Goal: Task Accomplishment & Management: Manage account settings

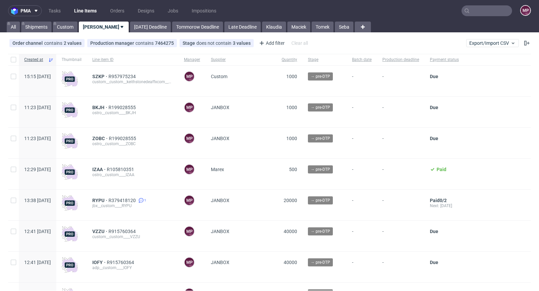
click at [475, 12] on input "text" at bounding box center [487, 10] width 51 height 11
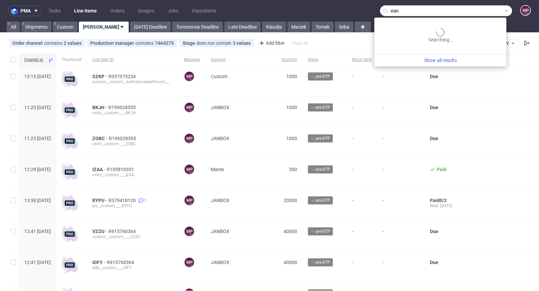
type input "ean"
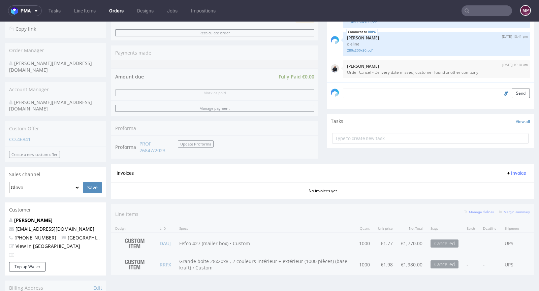
scroll to position [351, 0]
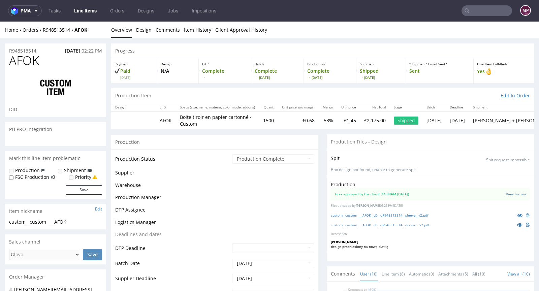
scroll to position [174, 0]
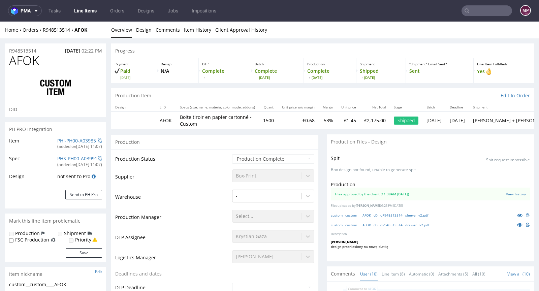
select select "in_progress"
click at [517, 213] on icon at bounding box center [519, 215] width 5 height 5
click at [517, 223] on icon at bounding box center [519, 224] width 5 height 5
drag, startPoint x: 48, startPoint y: 61, endPoint x: 9, endPoint y: 62, distance: 39.1
click at [9, 62] on h1 "AFOK" at bounding box center [55, 60] width 93 height 13
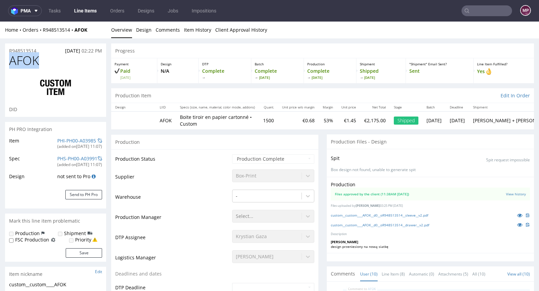
copy span "AFOK"
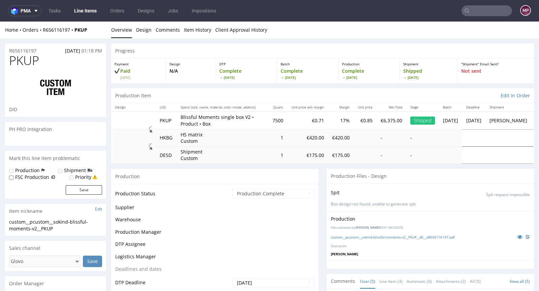
scroll to position [13, 0]
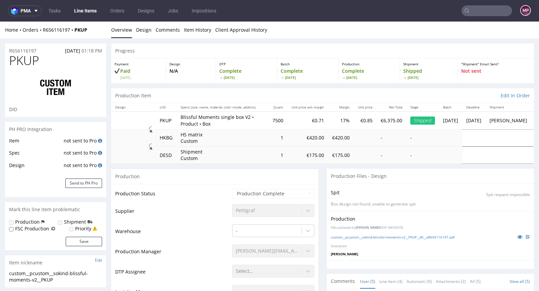
select select "done"
click at [517, 236] on icon at bounding box center [519, 236] width 5 height 5
drag, startPoint x: 37, startPoint y: 62, endPoint x: 6, endPoint y: 64, distance: 31.8
click at [6, 64] on div "PKUP DID" at bounding box center [55, 85] width 101 height 63
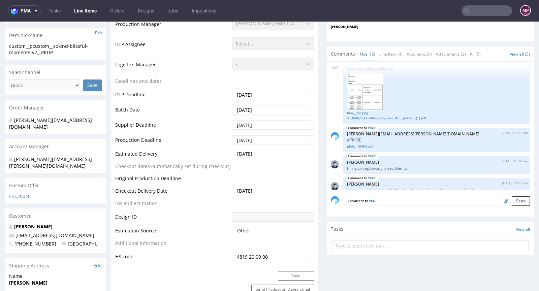
scroll to position [0, 0]
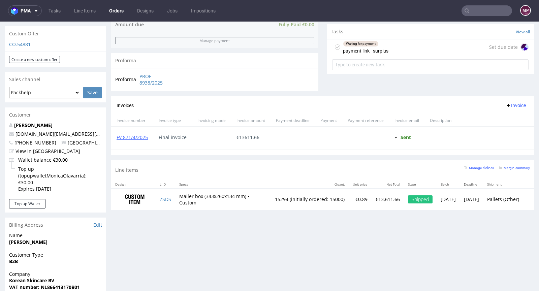
scroll to position [300, 0]
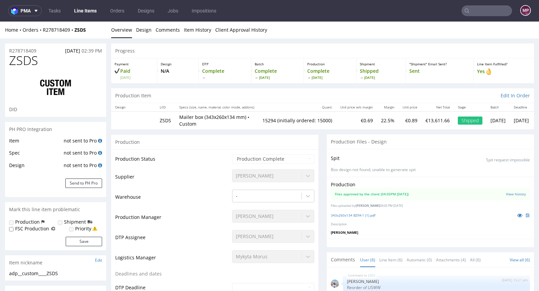
scroll to position [72, 0]
click at [517, 213] on icon at bounding box center [519, 215] width 5 height 5
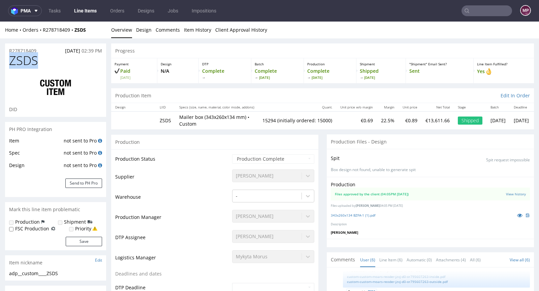
drag, startPoint x: 41, startPoint y: 63, endPoint x: 9, endPoint y: 62, distance: 32.0
click at [9, 62] on h1 "ZSDS" at bounding box center [55, 60] width 93 height 13
copy span "ZSDS"
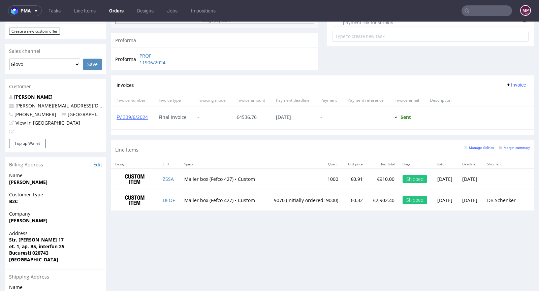
scroll to position [311, 0]
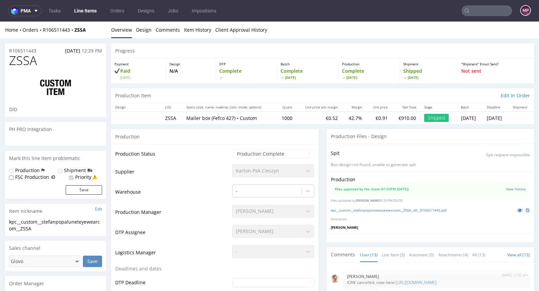
scroll to position [226, 0]
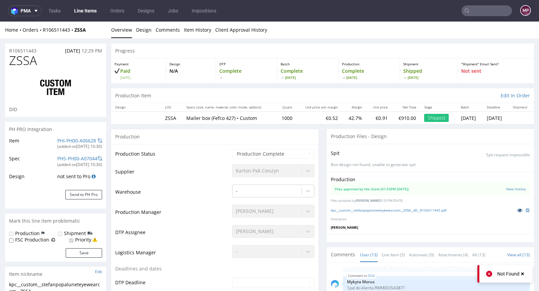
click at [517, 210] on icon at bounding box center [519, 210] width 5 height 5
drag, startPoint x: 43, startPoint y: 57, endPoint x: 12, endPoint y: 60, distance: 31.2
click at [12, 60] on h1 "ZSSA" at bounding box center [55, 60] width 93 height 13
copy span "ZSSA"
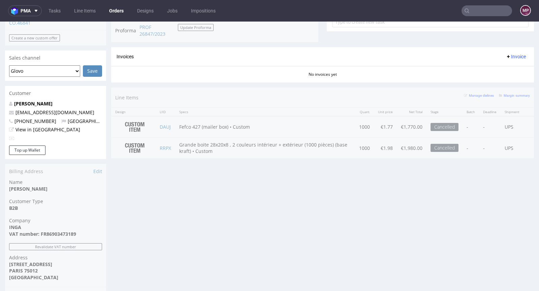
scroll to position [364, 0]
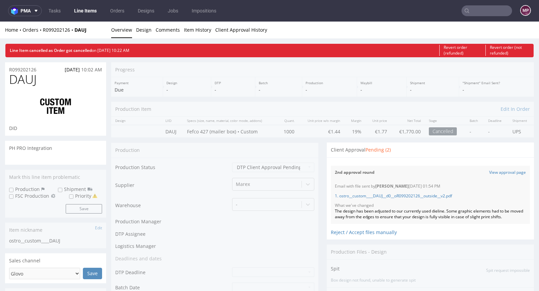
scroll to position [613, 0]
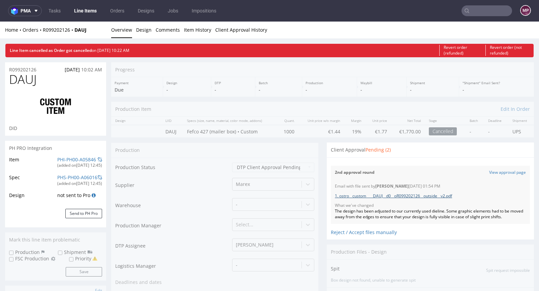
click at [399, 193] on link "1. ostro__custom____DAUJ__d0__oR099202126__outside__v2.pdf" at bounding box center [393, 196] width 117 height 6
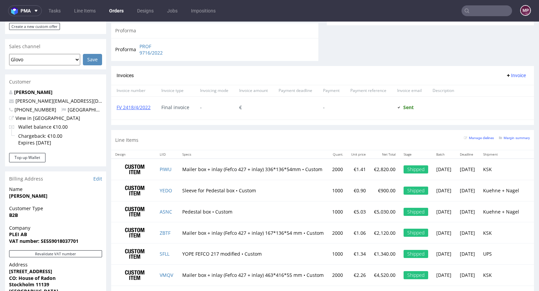
scroll to position [246, 0]
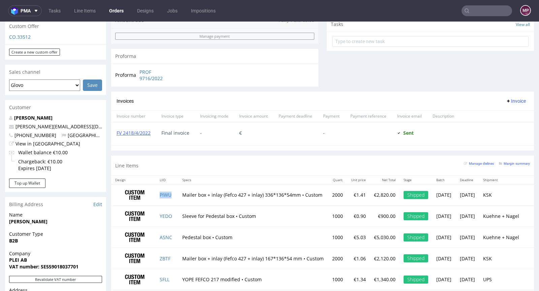
click at [168, 190] on td "PIWU" at bounding box center [167, 194] width 23 height 21
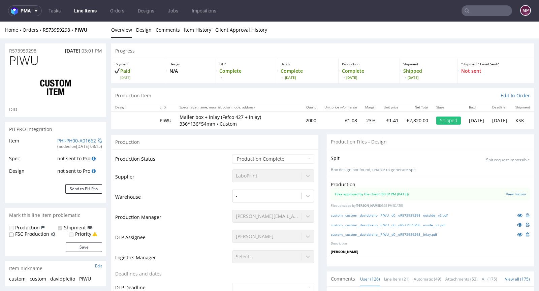
scroll to position [3086, 0]
select select "in_progress"
click at [517, 216] on icon at bounding box center [519, 215] width 5 height 5
click at [517, 223] on icon at bounding box center [519, 224] width 5 height 5
click at [517, 234] on icon at bounding box center [519, 234] width 5 height 5
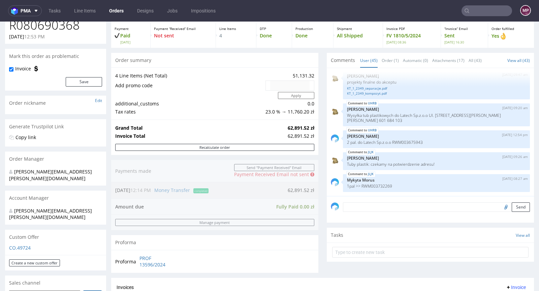
scroll to position [4, 0]
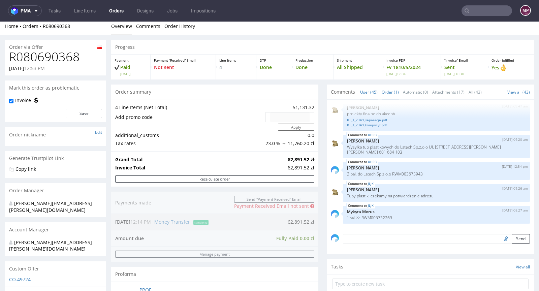
click at [384, 93] on link "Order (1)" at bounding box center [390, 92] width 17 height 14
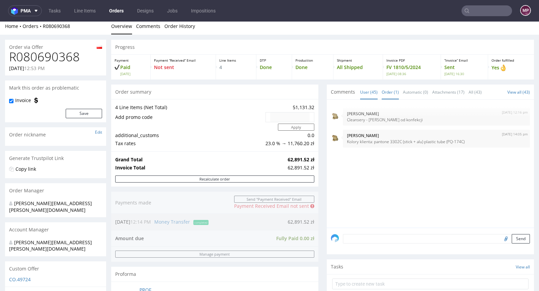
click at [362, 93] on link "User (45)" at bounding box center [369, 92] width 18 height 14
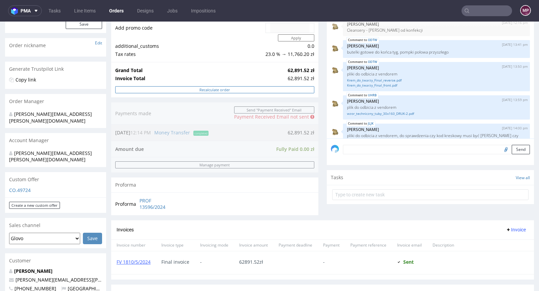
scroll to position [332, 0]
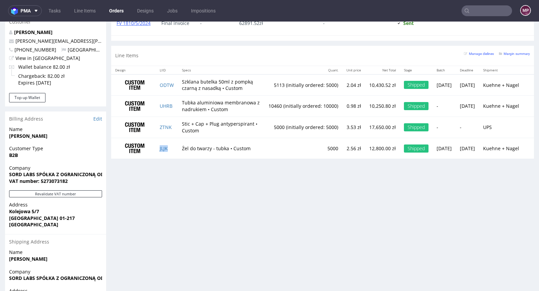
click at [162, 158] on td "JLJK" at bounding box center [167, 148] width 22 height 21
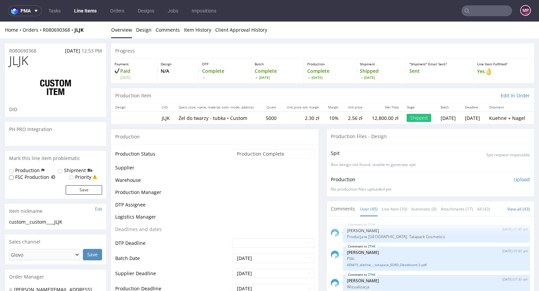
scroll to position [1200, 0]
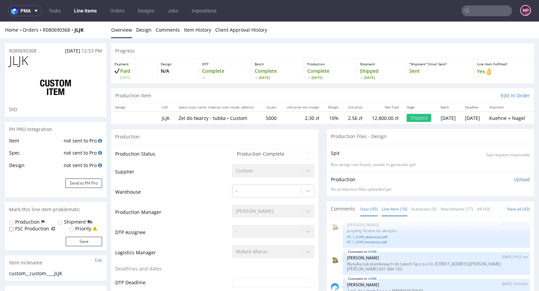
click at [400, 204] on link "Line Item (10)" at bounding box center [395, 209] width 26 height 14
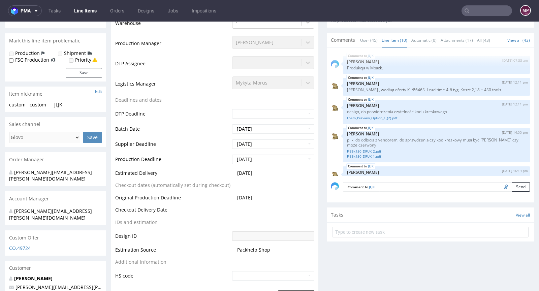
scroll to position [197, 0]
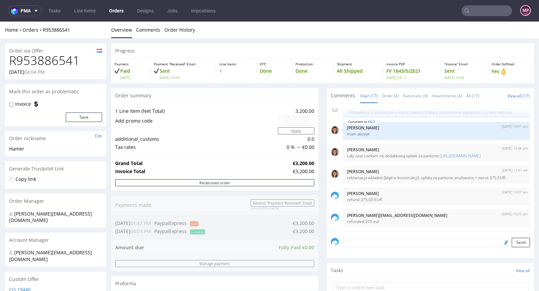
scroll to position [250, 0]
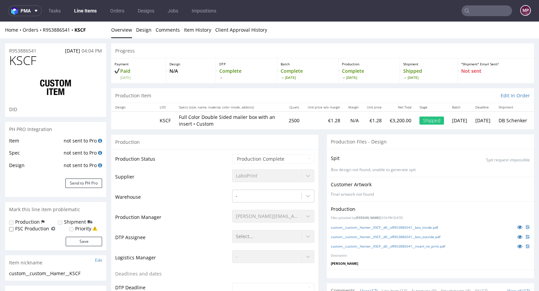
scroll to position [318, 0]
select select "done"
click at [517, 225] on icon at bounding box center [519, 227] width 5 height 5
click at [517, 234] on icon at bounding box center [519, 236] width 5 height 5
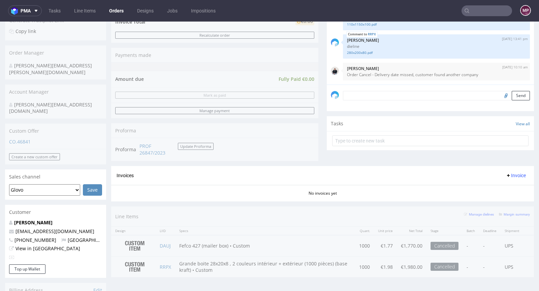
scroll to position [353, 0]
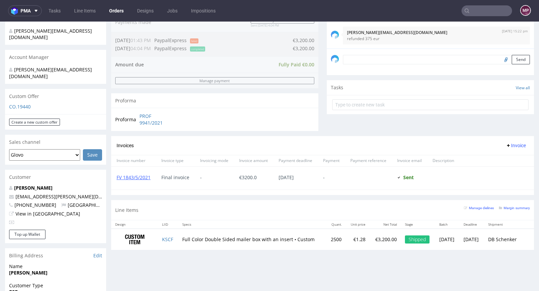
scroll to position [221, 0]
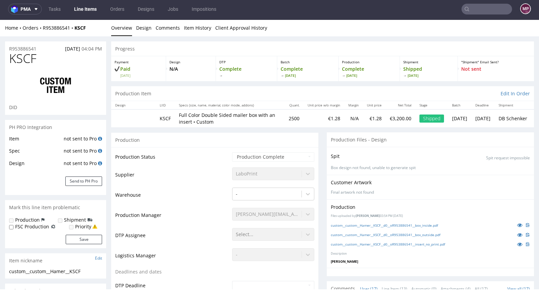
scroll to position [318, 0]
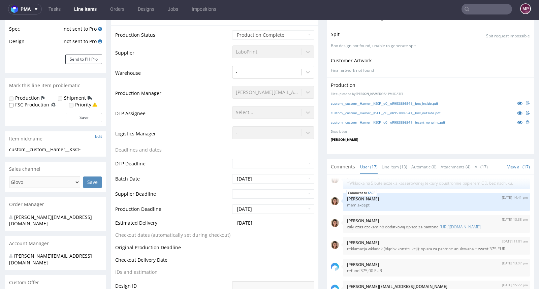
select select "done"
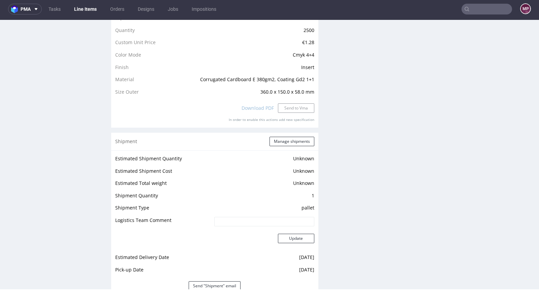
scroll to position [606, 0]
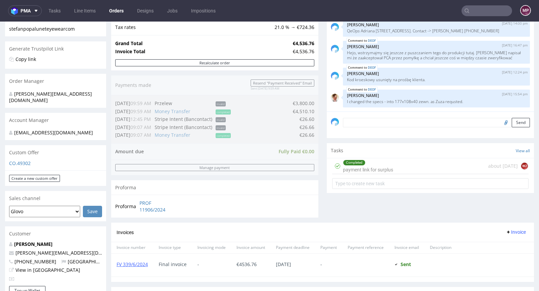
scroll to position [250, 0]
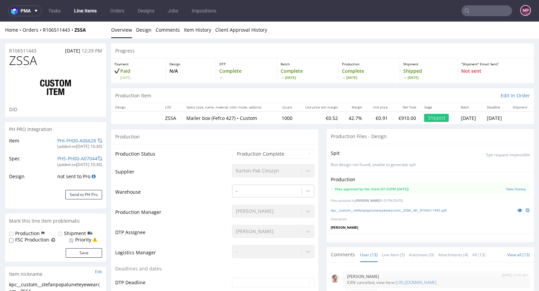
scroll to position [226, 0]
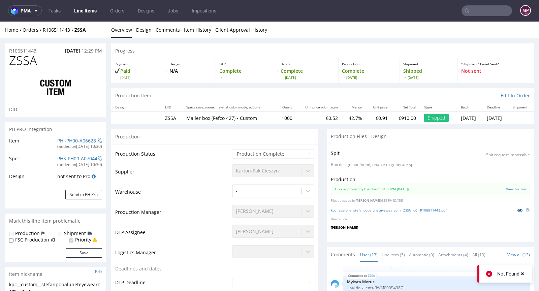
click at [517, 211] on icon at bounding box center [519, 210] width 5 height 5
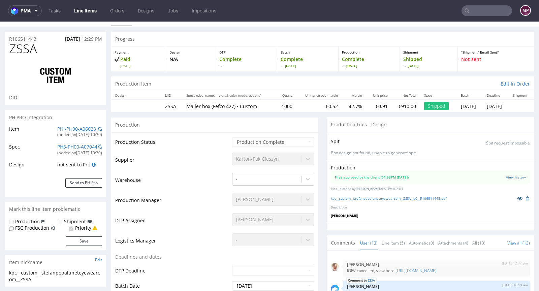
scroll to position [0, 0]
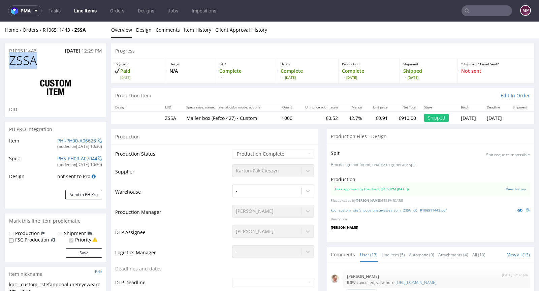
drag, startPoint x: 53, startPoint y: 64, endPoint x: 9, endPoint y: 62, distance: 44.5
click at [9, 62] on div "ZSSA DID" at bounding box center [55, 85] width 101 height 63
copy span "ZSSA"
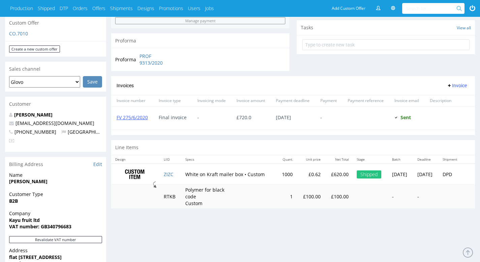
scroll to position [257, 0]
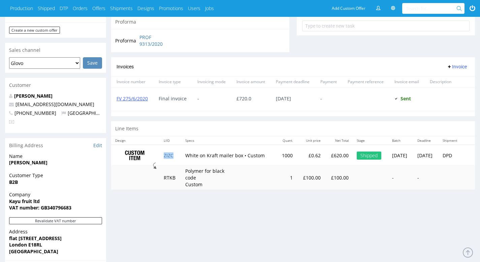
click at [174, 155] on td "ZIZC" at bounding box center [171, 155] width 22 height 21
click at [169, 155] on link "ZIZC" at bounding box center [169, 155] width 10 height 6
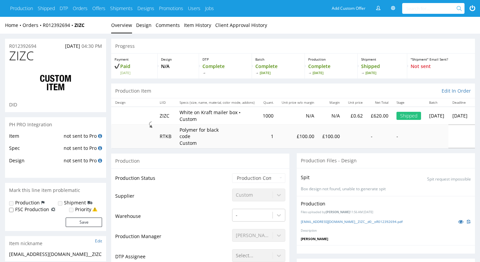
scroll to position [151, 0]
click at [464, 218] on link at bounding box center [461, 221] width 12 height 7
drag, startPoint x: 45, startPoint y: 54, endPoint x: 5, endPoint y: 55, distance: 40.1
click at [5, 55] on div "ZIZC DID" at bounding box center [55, 80] width 101 height 63
copy span "ZIZC"
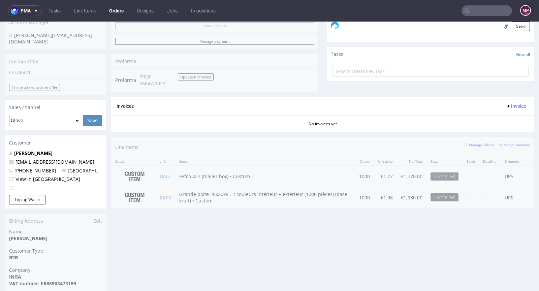
scroll to position [297, 0]
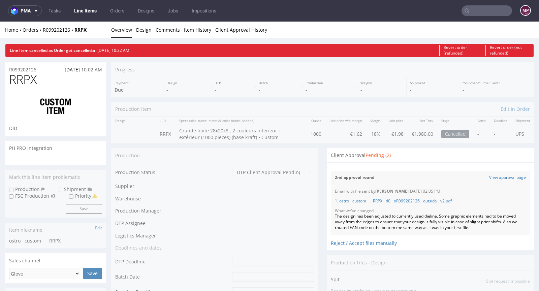
scroll to position [613, 0]
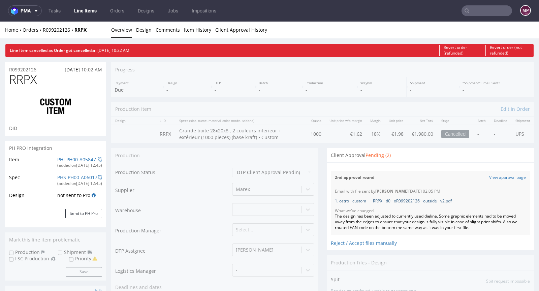
click at [415, 198] on link "1. ostro__custom____RRPX__d0__oR099202126__outside__v2.pdf" at bounding box center [393, 201] width 117 height 6
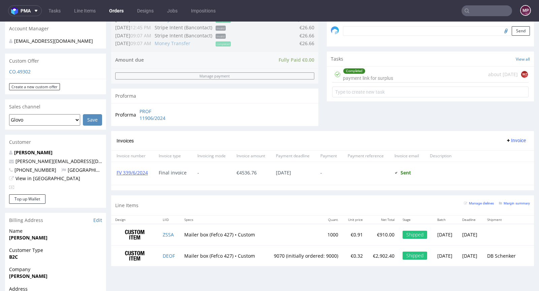
scroll to position [344, 0]
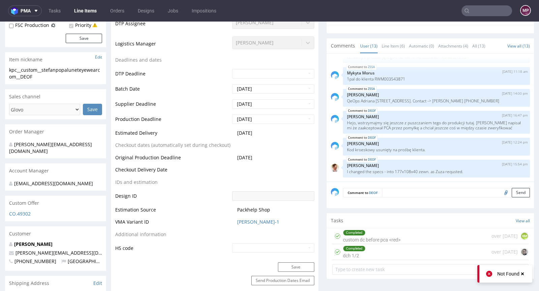
scroll to position [46, 0]
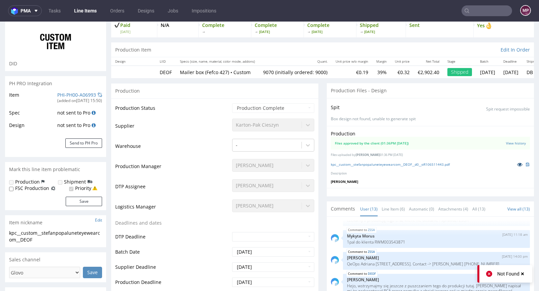
click at [517, 162] on icon at bounding box center [519, 164] width 5 height 5
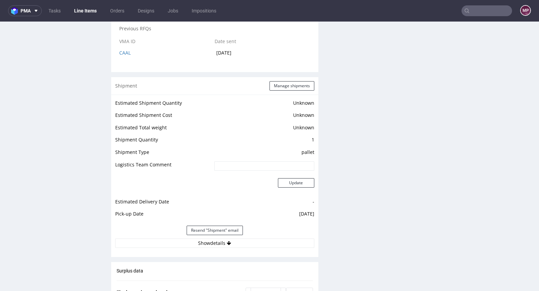
scroll to position [1055, 0]
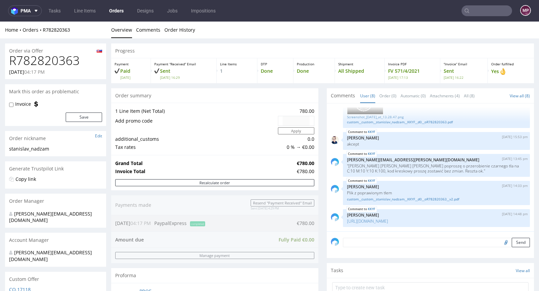
scroll to position [256, 0]
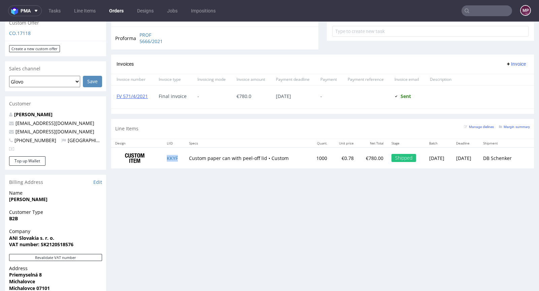
click at [166, 153] on td "KKYF" at bounding box center [174, 158] width 22 height 21
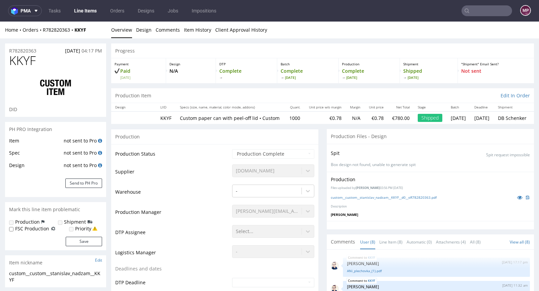
scroll to position [130, 0]
select select "done"
click at [517, 200] on icon at bounding box center [519, 197] width 5 height 5
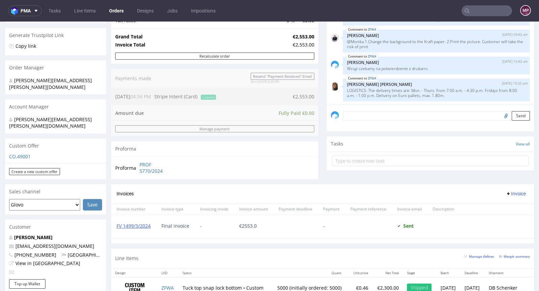
scroll to position [238, 0]
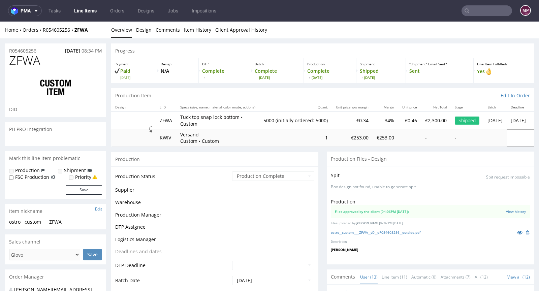
scroll to position [308, 0]
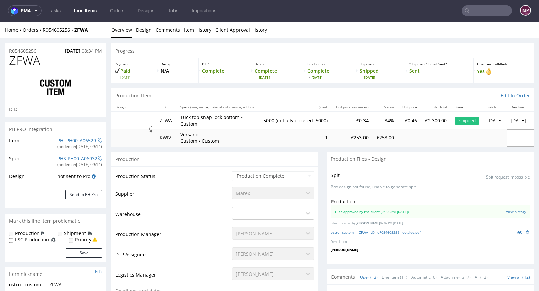
type input "5000"
select select "in_progress"
click at [517, 230] on icon at bounding box center [519, 232] width 5 height 5
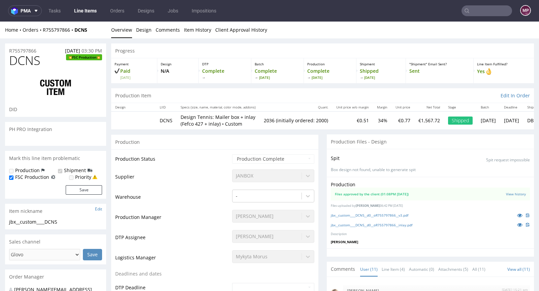
scroll to position [193, 0]
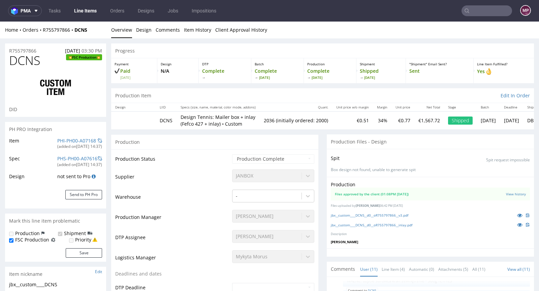
type input "2036"
click at [517, 214] on icon at bounding box center [519, 215] width 5 height 5
click at [517, 225] on icon at bounding box center [519, 224] width 5 height 5
drag, startPoint x: 46, startPoint y: 64, endPoint x: 10, endPoint y: 61, distance: 35.9
click at [10, 61] on h1 "DCNS FSC Production" at bounding box center [55, 60] width 93 height 13
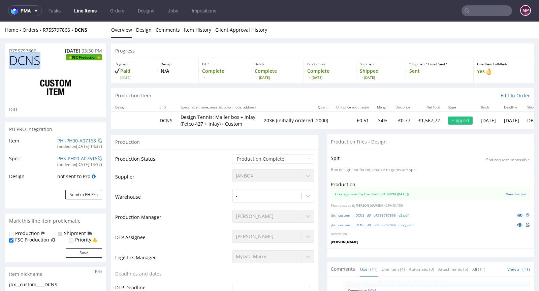
copy span "DCNS"
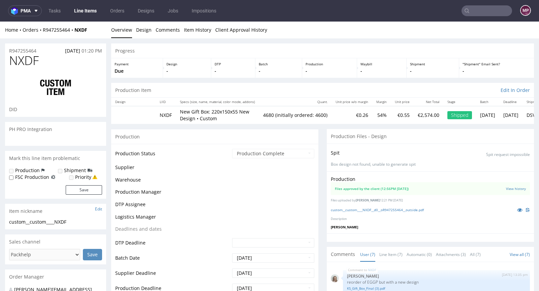
scroll to position [73, 0]
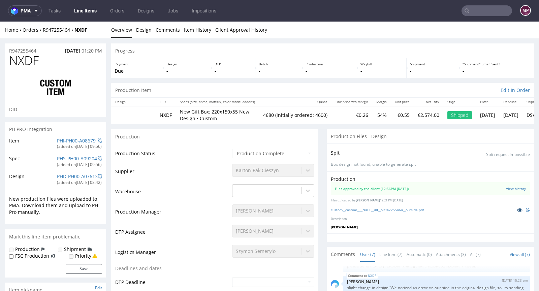
click at [517, 212] on icon at bounding box center [519, 210] width 5 height 5
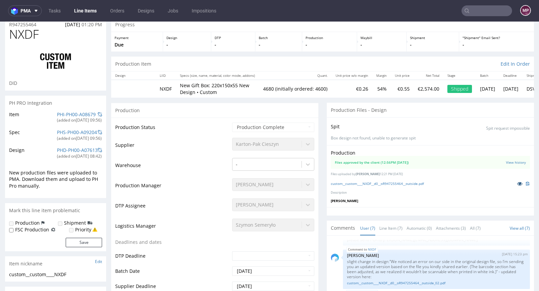
scroll to position [0, 0]
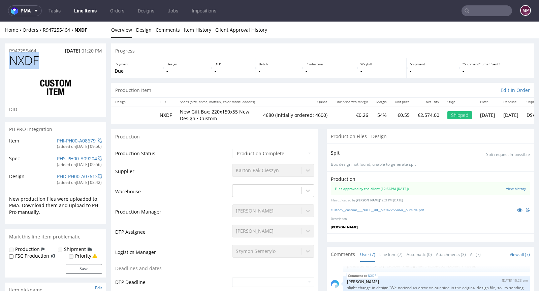
drag, startPoint x: 41, startPoint y: 56, endPoint x: 9, endPoint y: 62, distance: 32.6
click at [9, 62] on h1 "NXDF" at bounding box center [55, 60] width 93 height 13
copy span "NXDF"
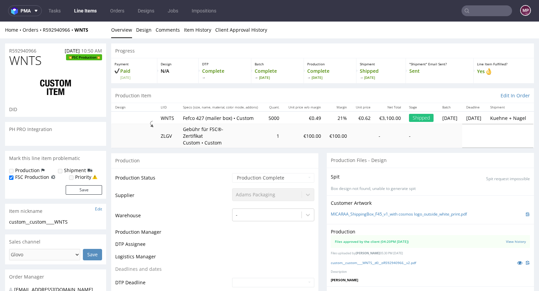
scroll to position [341, 0]
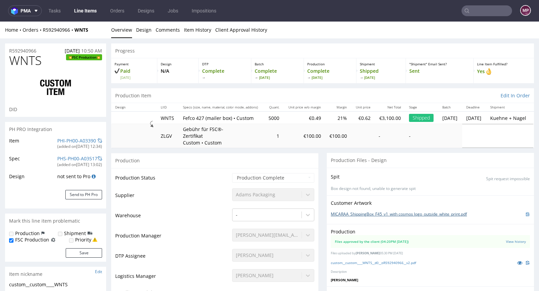
select select "in_progress"
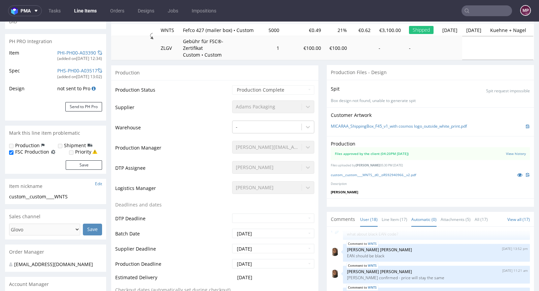
scroll to position [135, 0]
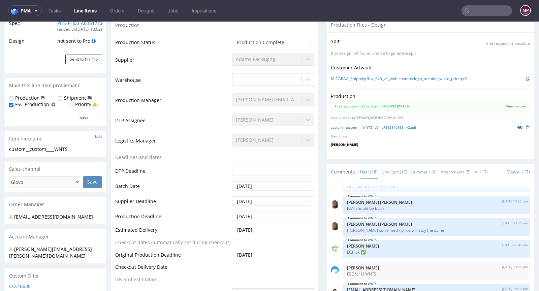
click at [517, 127] on icon at bounding box center [519, 127] width 5 height 5
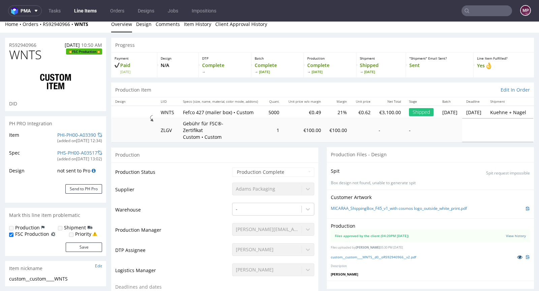
scroll to position [0, 0]
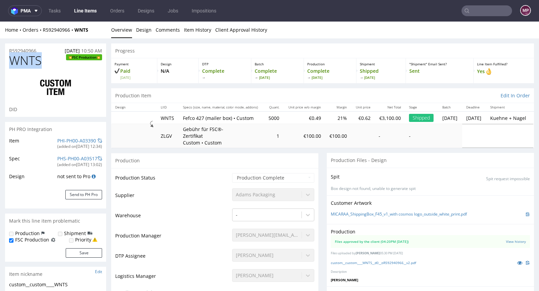
drag, startPoint x: 45, startPoint y: 65, endPoint x: 13, endPoint y: 61, distance: 32.2
click at [13, 61] on h1 "WNTS FSC Production" at bounding box center [55, 60] width 93 height 13
copy span "WNTS"
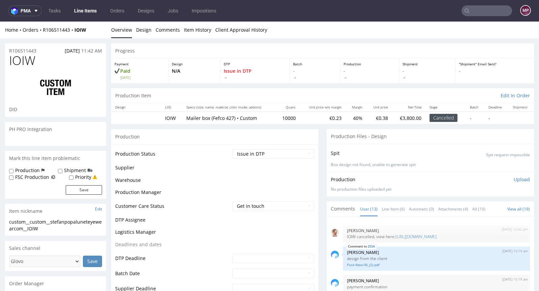
scroll to position [226, 0]
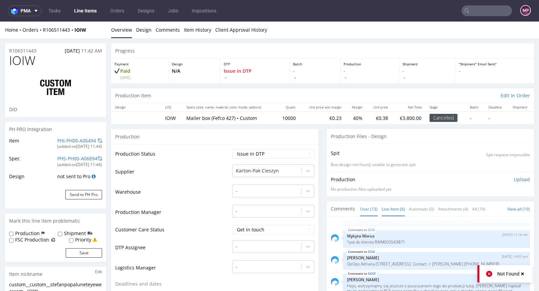
click at [389, 207] on link "Line Item (6)" at bounding box center [393, 209] width 23 height 14
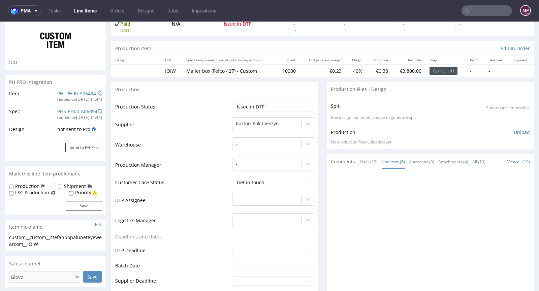
scroll to position [30, 0]
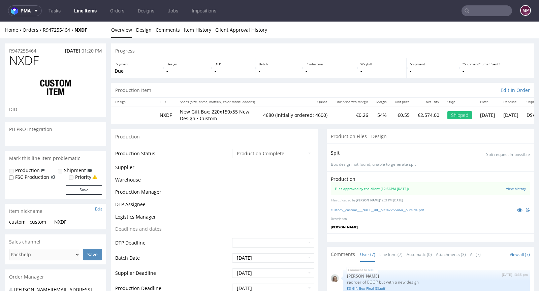
scroll to position [73, 0]
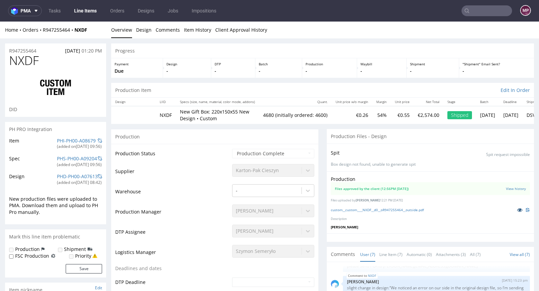
click at [514, 208] on link at bounding box center [520, 209] width 12 height 7
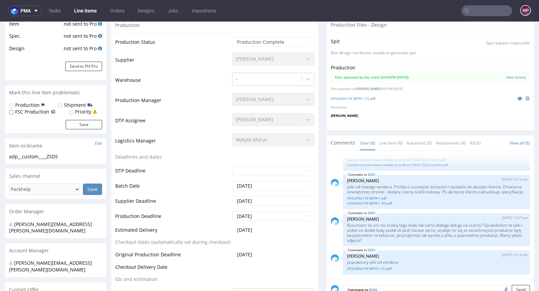
scroll to position [21, 0]
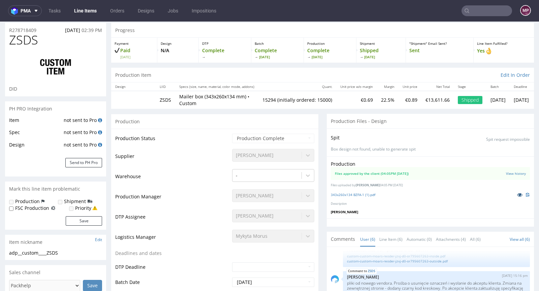
click at [517, 192] on icon at bounding box center [519, 194] width 5 height 5
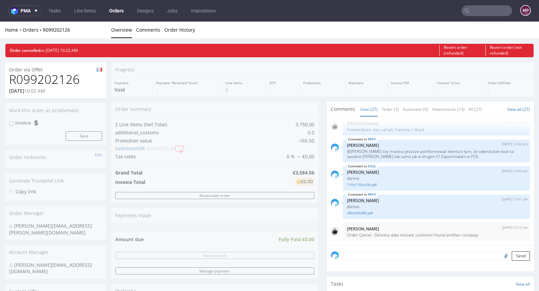
scroll to position [613, 0]
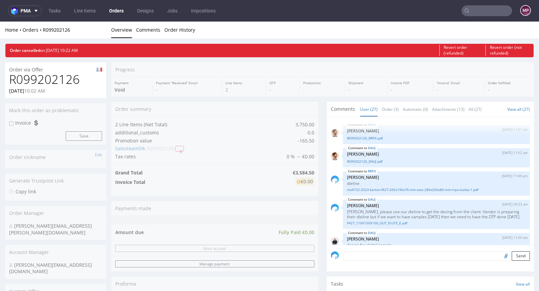
scroll to position [613, 0]
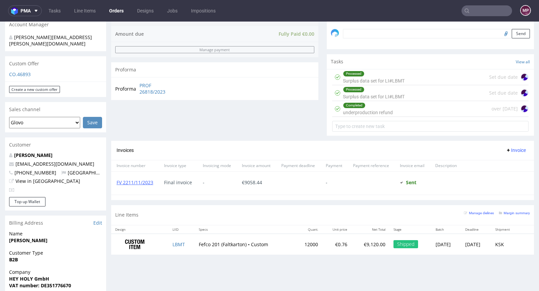
scroll to position [260, 0]
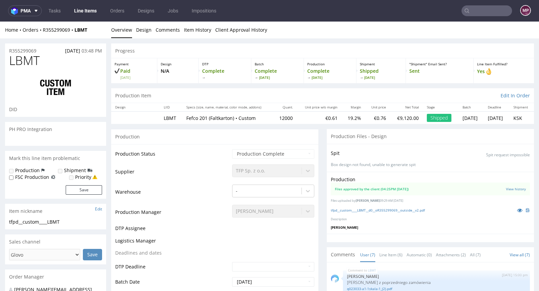
scroll to position [126, 0]
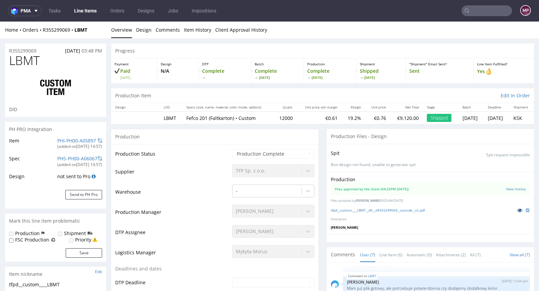
click at [517, 211] on icon at bounding box center [519, 210] width 5 height 5
drag, startPoint x: 39, startPoint y: 63, endPoint x: 9, endPoint y: 63, distance: 30.0
click at [9, 63] on h1 "LBMT" at bounding box center [55, 60] width 93 height 13
copy span "LBMT"
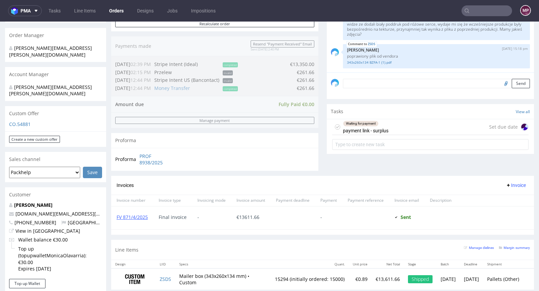
scroll to position [375, 0]
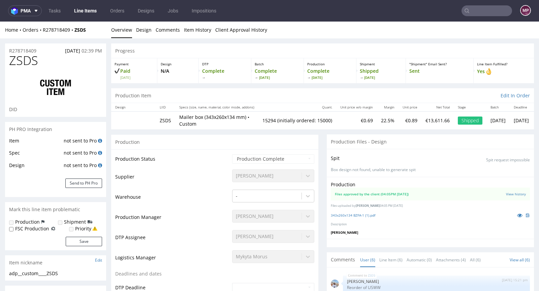
scroll to position [72, 0]
click at [517, 213] on icon at bounding box center [519, 215] width 5 height 5
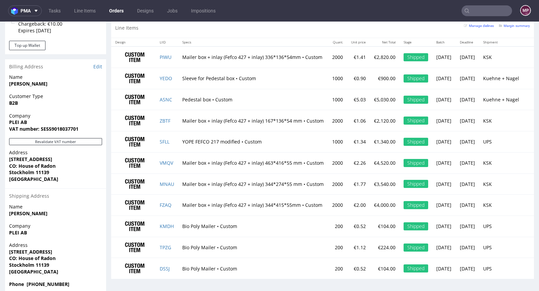
scroll to position [385, 0]
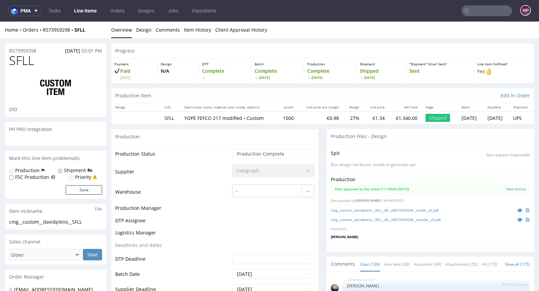
scroll to position [3086, 0]
select select "in_progress"
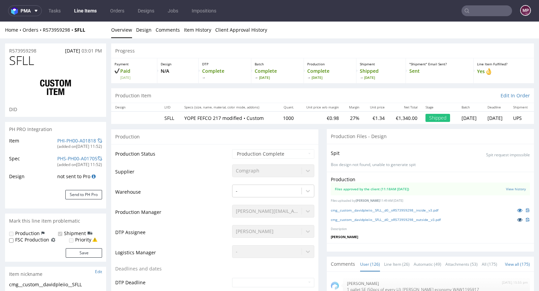
click at [517, 220] on icon at bounding box center [519, 219] width 5 height 5
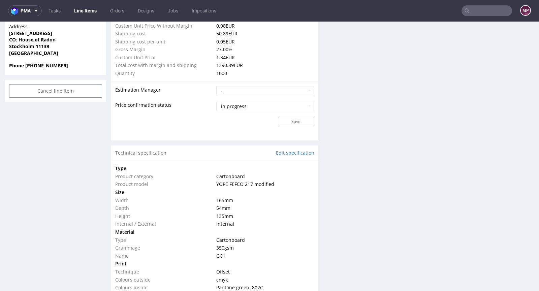
scroll to position [652, 0]
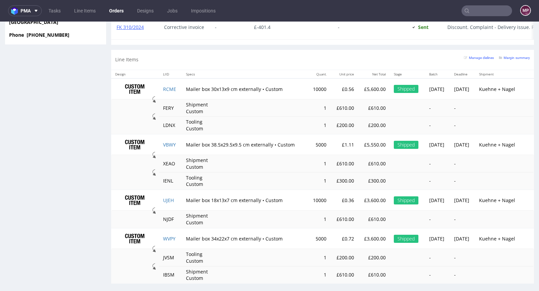
scroll to position [630, 0]
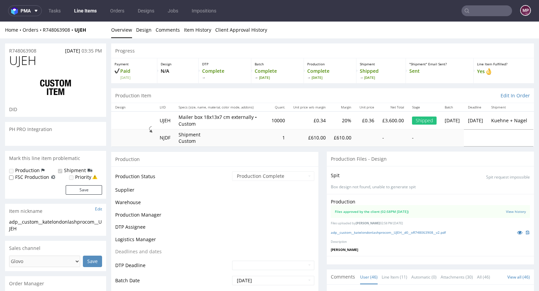
scroll to position [1222, 0]
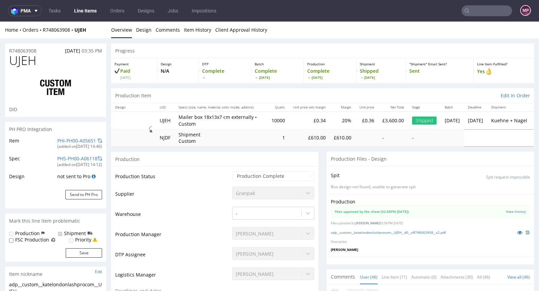
select select "in_progress"
click at [517, 230] on icon at bounding box center [519, 232] width 5 height 5
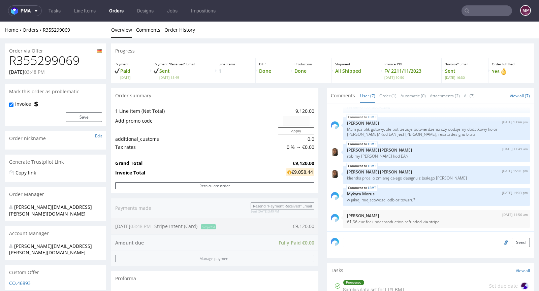
scroll to position [242, 0]
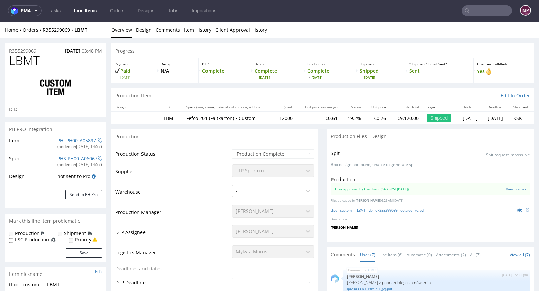
scroll to position [126, 0]
click at [517, 209] on icon at bounding box center [519, 210] width 5 height 5
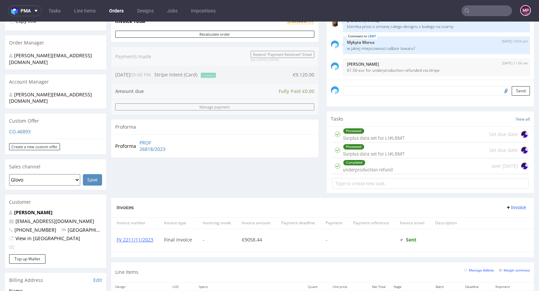
scroll to position [236, 0]
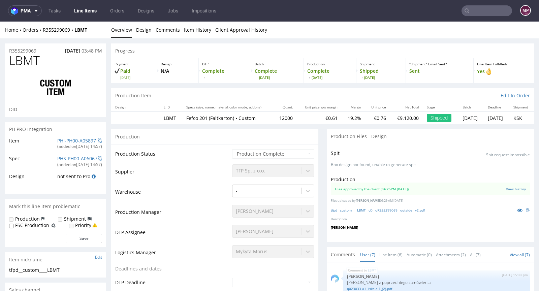
scroll to position [126, 0]
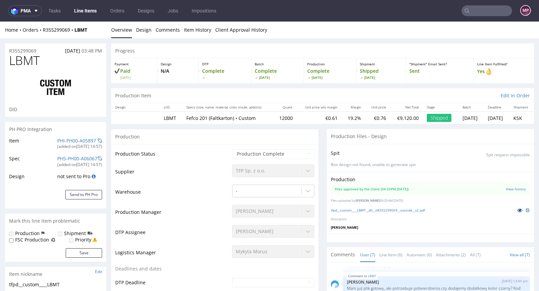
click at [514, 211] on link at bounding box center [520, 210] width 12 height 7
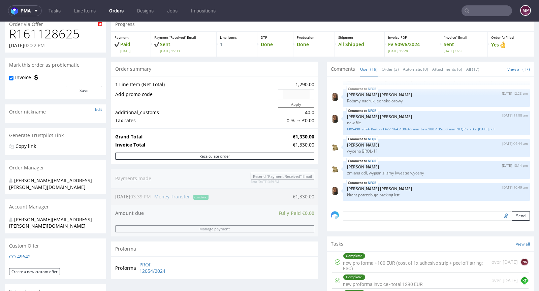
scroll to position [236, 0]
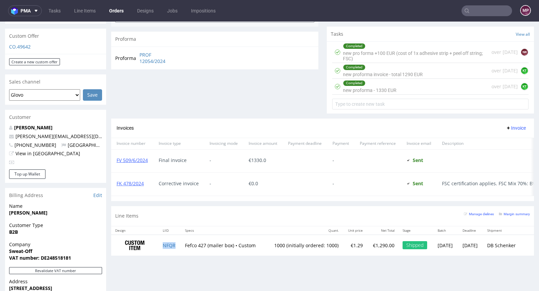
click at [172, 247] on td "NFQR" at bounding box center [170, 245] width 22 height 21
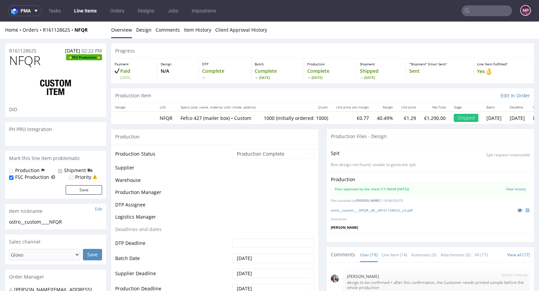
scroll to position [501, 0]
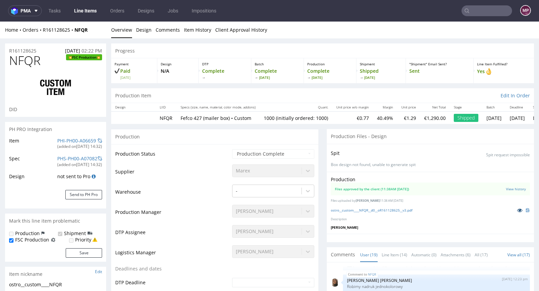
select select "in_progress"
click at [517, 210] on icon at bounding box center [519, 210] width 5 height 5
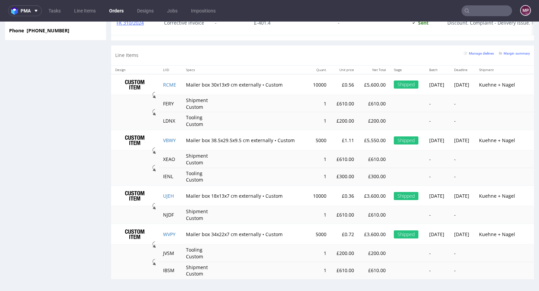
scroll to position [630, 0]
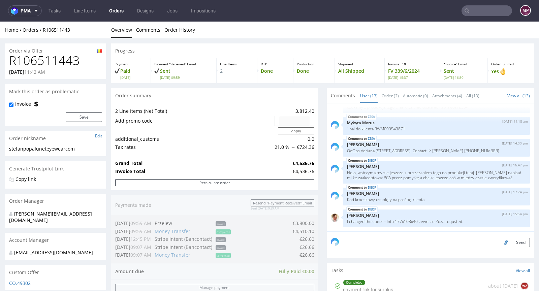
scroll to position [352, 0]
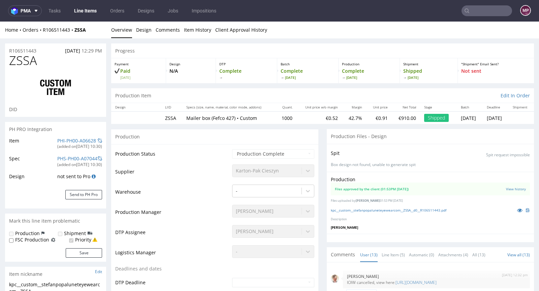
scroll to position [226, 0]
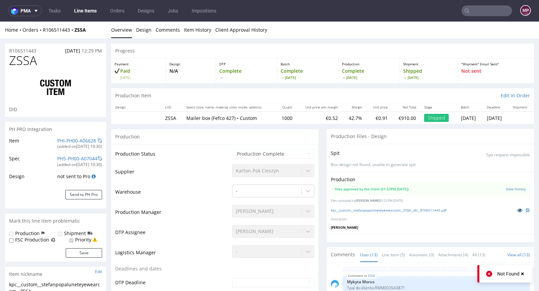
click at [517, 209] on icon at bounding box center [519, 210] width 5 height 5
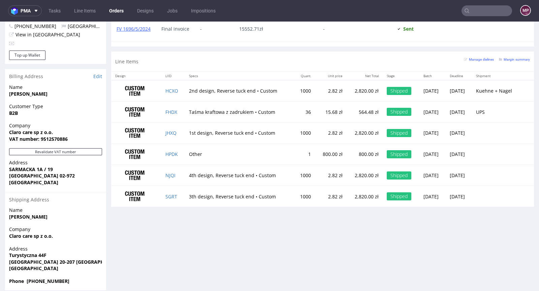
scroll to position [356, 0]
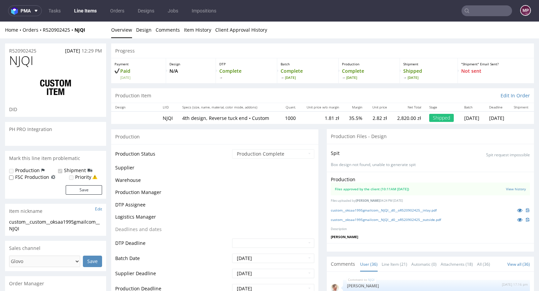
scroll to position [991, 0]
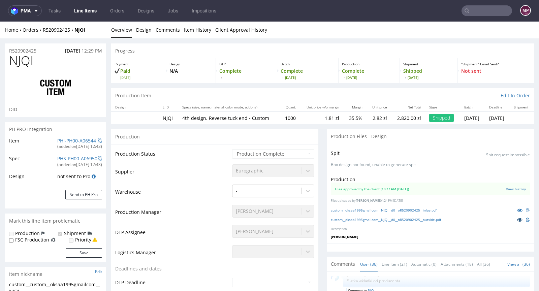
click at [517, 222] on icon at bounding box center [519, 219] width 5 height 5
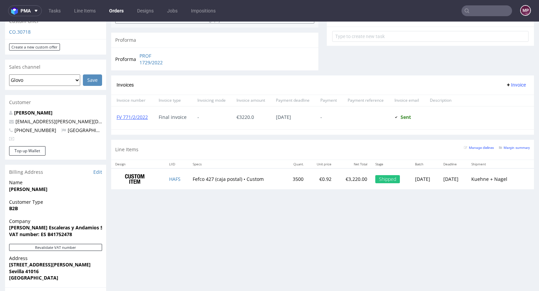
scroll to position [292, 0]
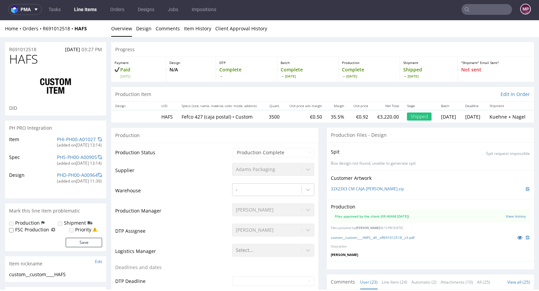
scroll to position [642, 0]
select select "done"
click at [517, 235] on icon at bounding box center [519, 237] width 5 height 5
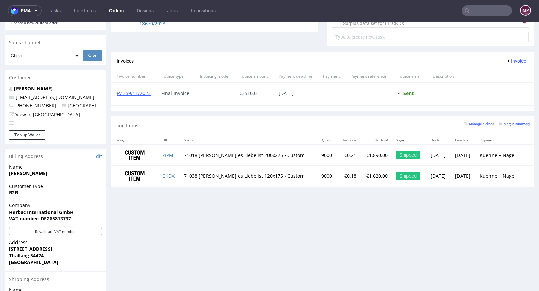
scroll to position [284, 0]
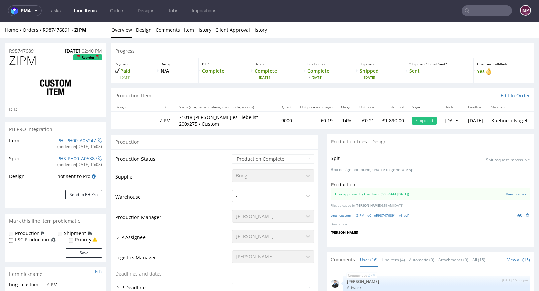
scroll to position [301, 0]
select select "in_progress"
click at [517, 214] on icon at bounding box center [519, 215] width 5 height 5
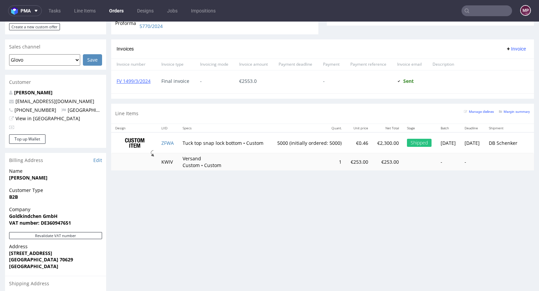
scroll to position [309, 0]
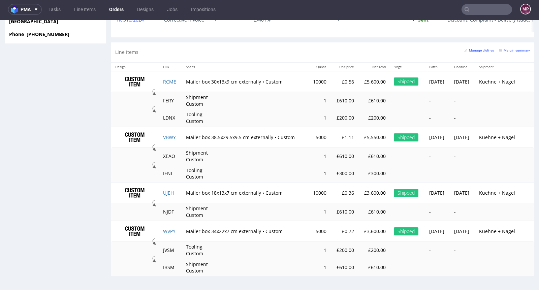
scroll to position [2, 0]
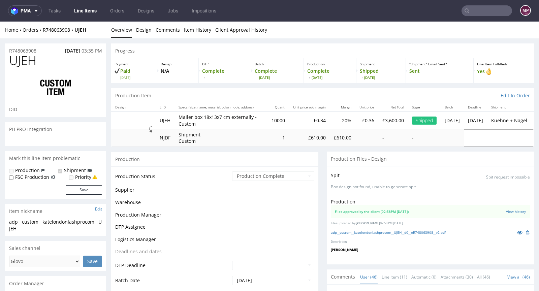
scroll to position [1222, 0]
select select "in_progress"
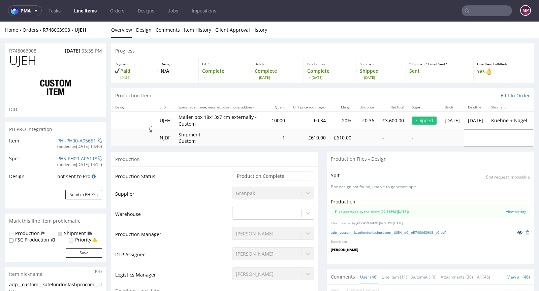
click at [517, 230] on icon at bounding box center [519, 232] width 5 height 5
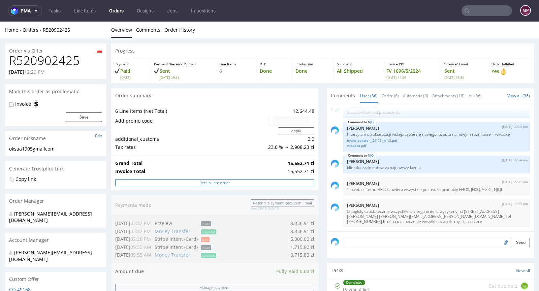
scroll to position [355, 0]
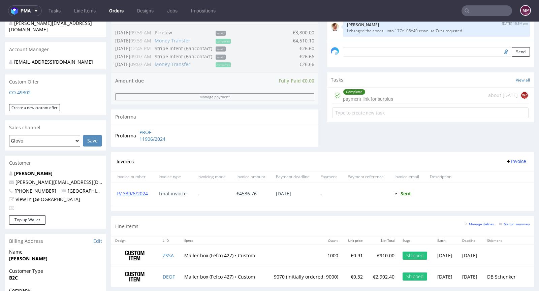
scroll to position [352, 0]
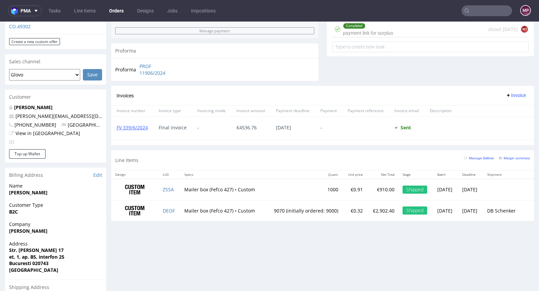
scroll to position [352, 0]
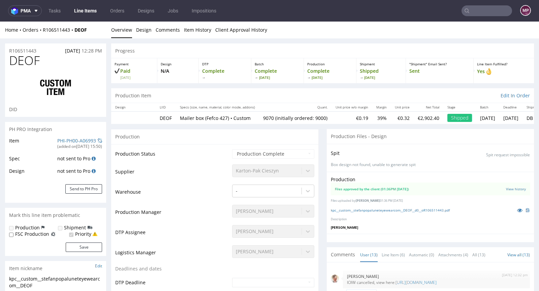
scroll to position [226, 0]
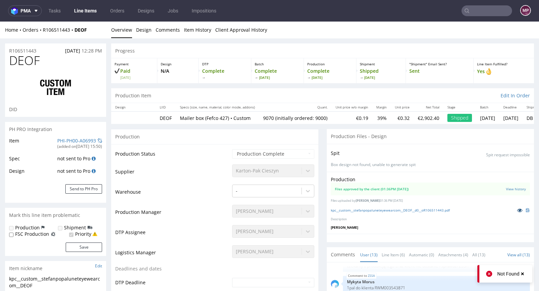
click at [517, 210] on icon at bounding box center [519, 210] width 5 height 5
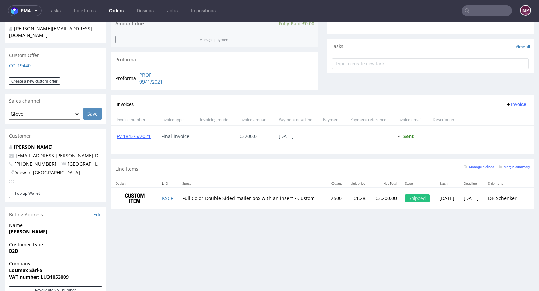
scroll to position [356, 0]
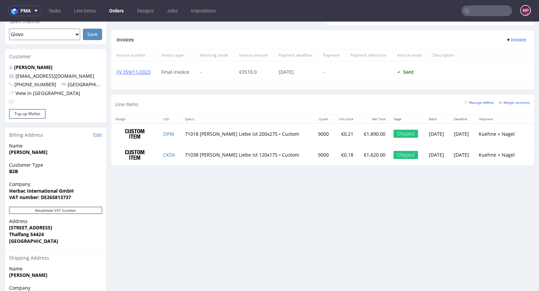
scroll to position [309, 0]
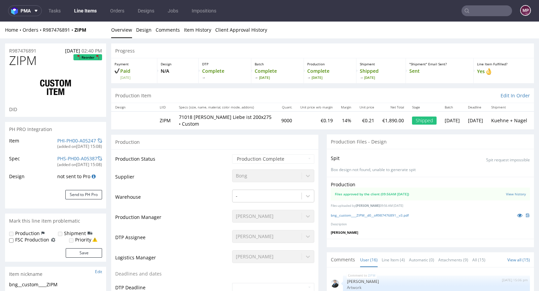
scroll to position [301, 0]
select select "in_progress"
click at [517, 215] on icon at bounding box center [519, 215] width 5 height 5
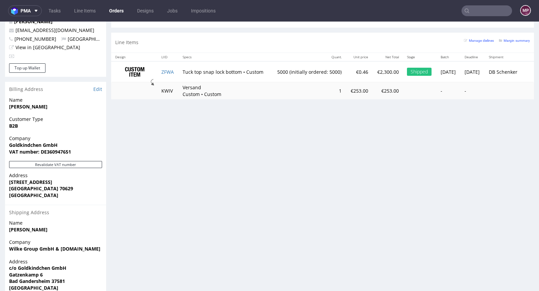
scroll to position [346, 0]
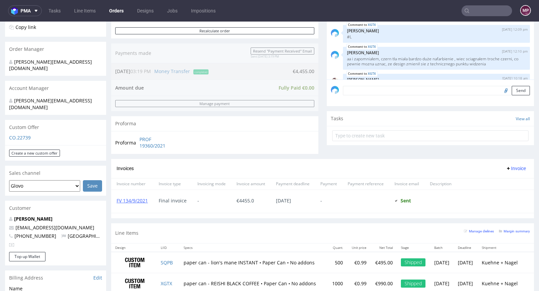
scroll to position [361, 0]
